Goal: Find specific page/section: Find specific page/section

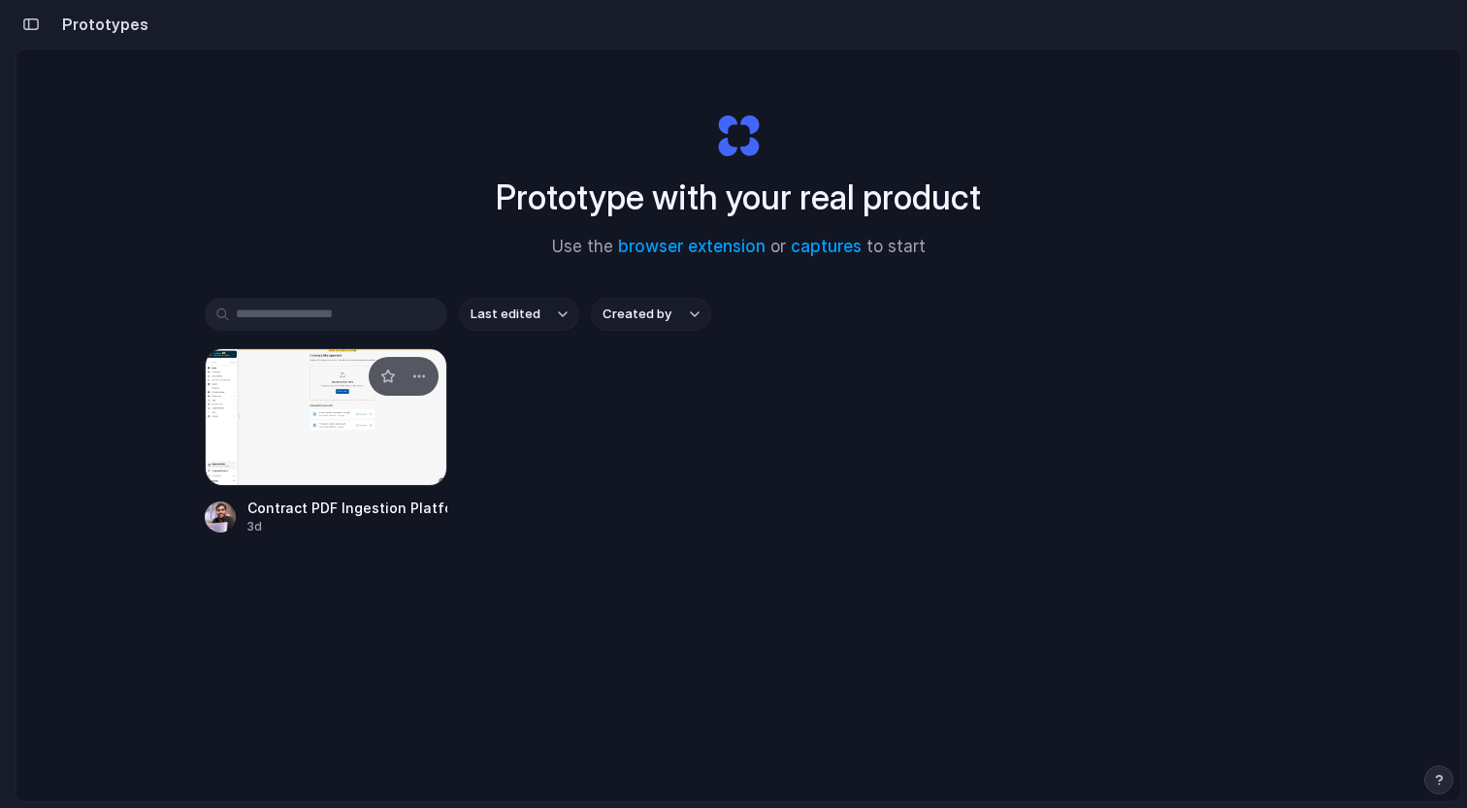
click at [290, 391] on div at bounding box center [326, 417] width 243 height 138
